Goal: Transaction & Acquisition: Book appointment/travel/reservation

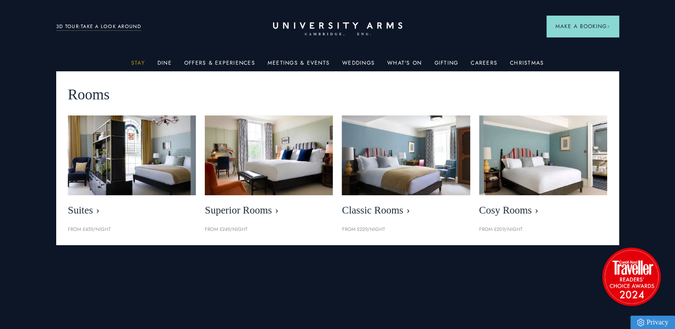
click at [135, 62] on link "Stay" at bounding box center [138, 66] width 14 height 12
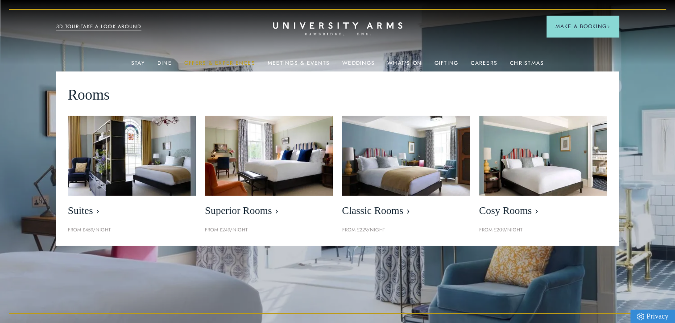
click at [222, 60] on link "Offers & Experiences" at bounding box center [219, 66] width 71 height 12
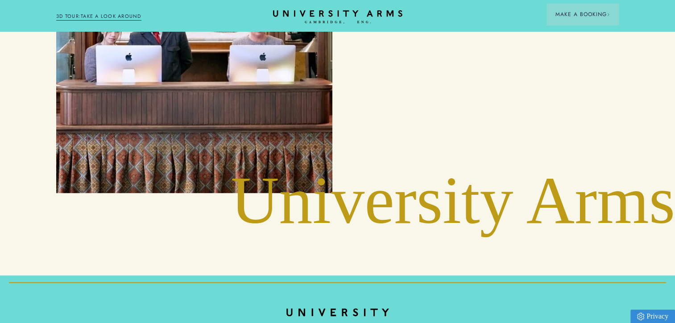
scroll to position [1906, 0]
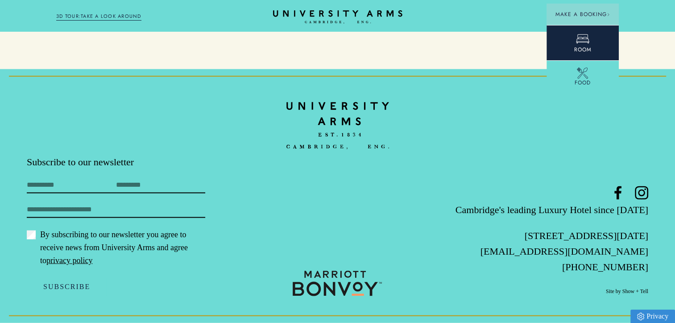
click at [584, 37] on icon at bounding box center [582, 38] width 13 height 13
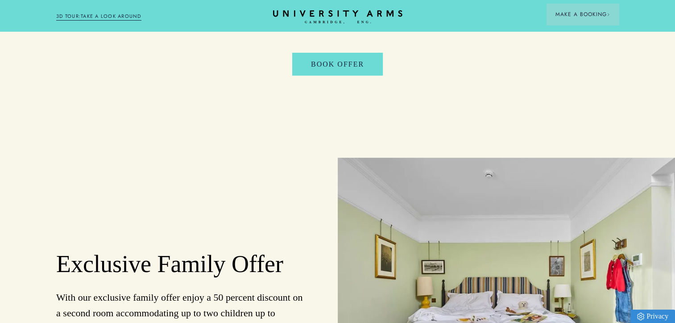
scroll to position [670, 0]
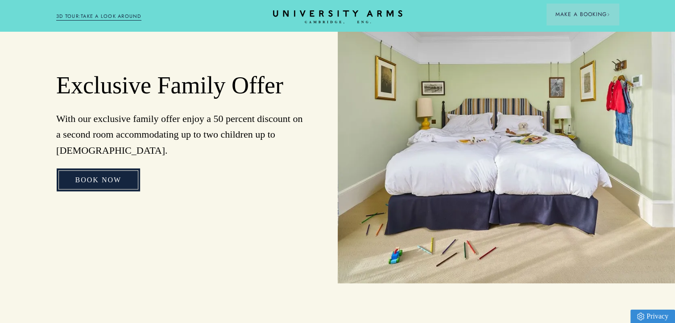
click at [100, 170] on link "Book Now" at bounding box center [99, 179] width 84 height 23
